Goal: Download file/media

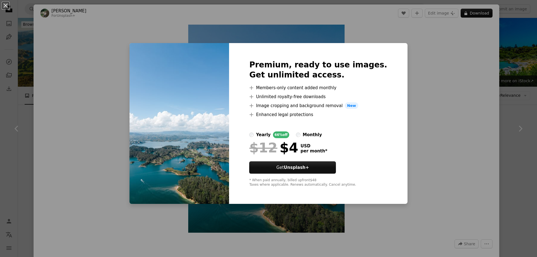
scroll to position [224, 0]
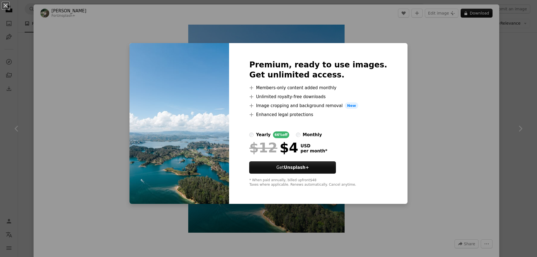
click at [455, 104] on div "An X shape Premium, ready to use images. Get unlimited access. A plus sign Memb…" at bounding box center [268, 128] width 537 height 257
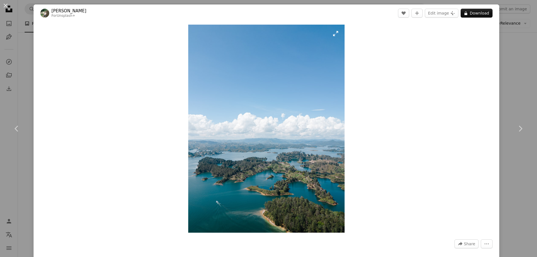
click at [331, 32] on img "Zoom in on this image" at bounding box center [266, 129] width 156 height 208
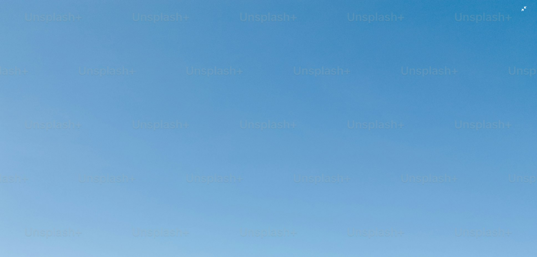
scroll to position [224, 0]
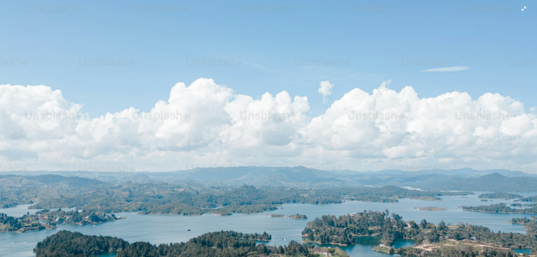
click at [334, 34] on img "Zoom out on this image" at bounding box center [269, 133] width 538 height 717
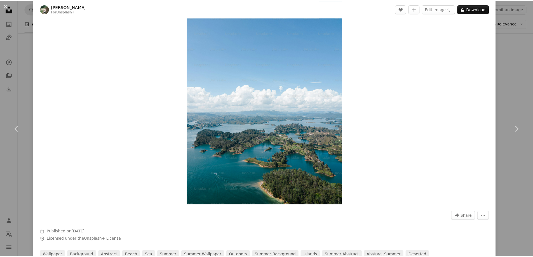
scroll to position [0, 0]
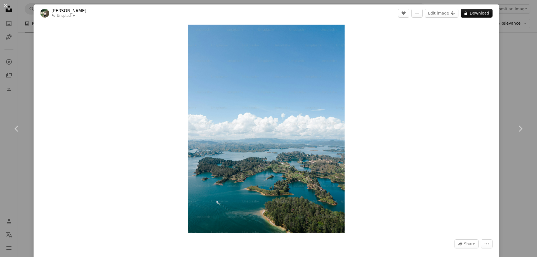
click at [27, 36] on div "An X shape Chevron left Chevron right [PERSON_NAME] For Unsplash+ A heart A plu…" at bounding box center [268, 128] width 537 height 257
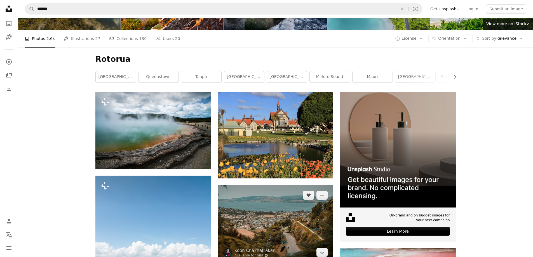
scroll to position [56, 0]
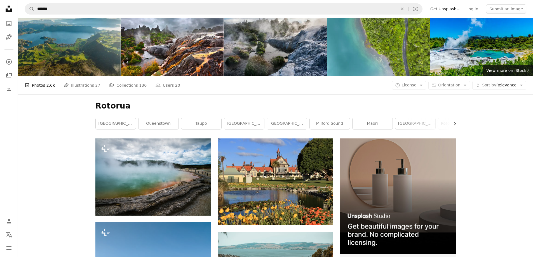
scroll to position [0, 0]
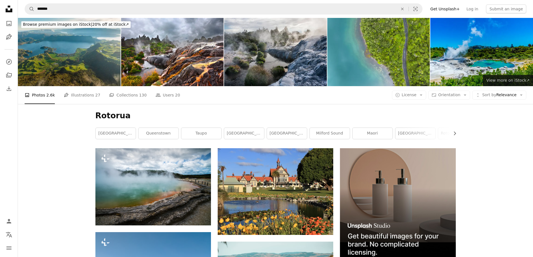
click at [518, 80] on span "View more on iStock ↗" at bounding box center [507, 80] width 43 height 4
